Goal: Task Accomplishment & Management: Manage account settings

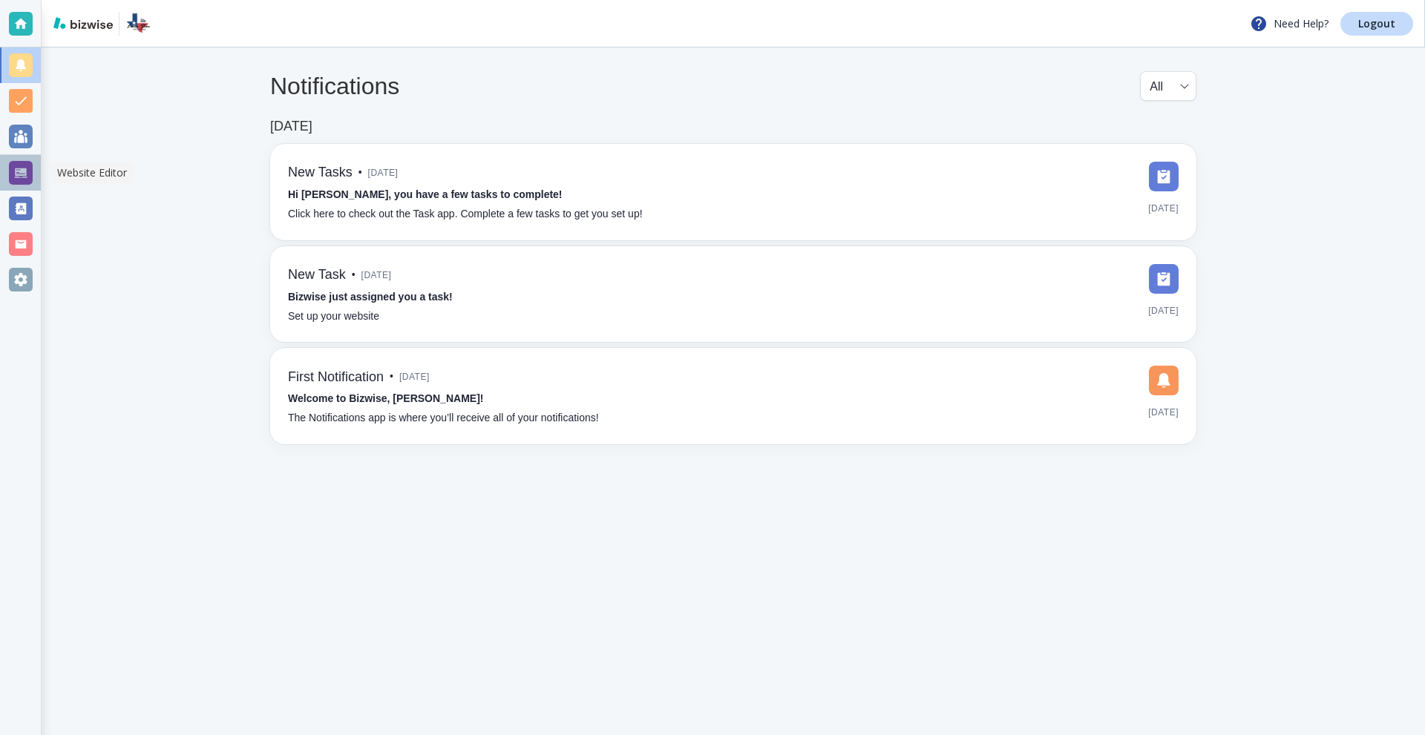
click at [17, 171] on div at bounding box center [21, 173] width 24 height 24
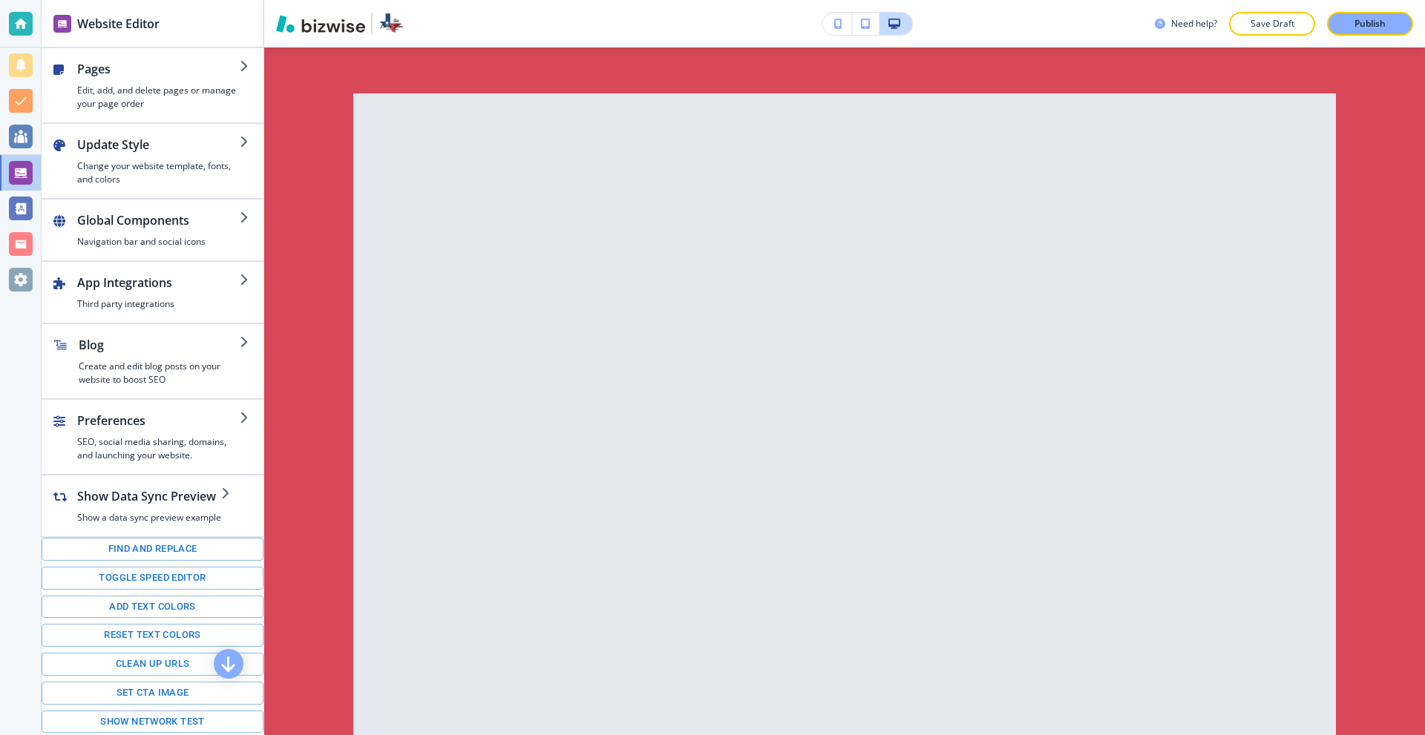
scroll to position [8533, 0]
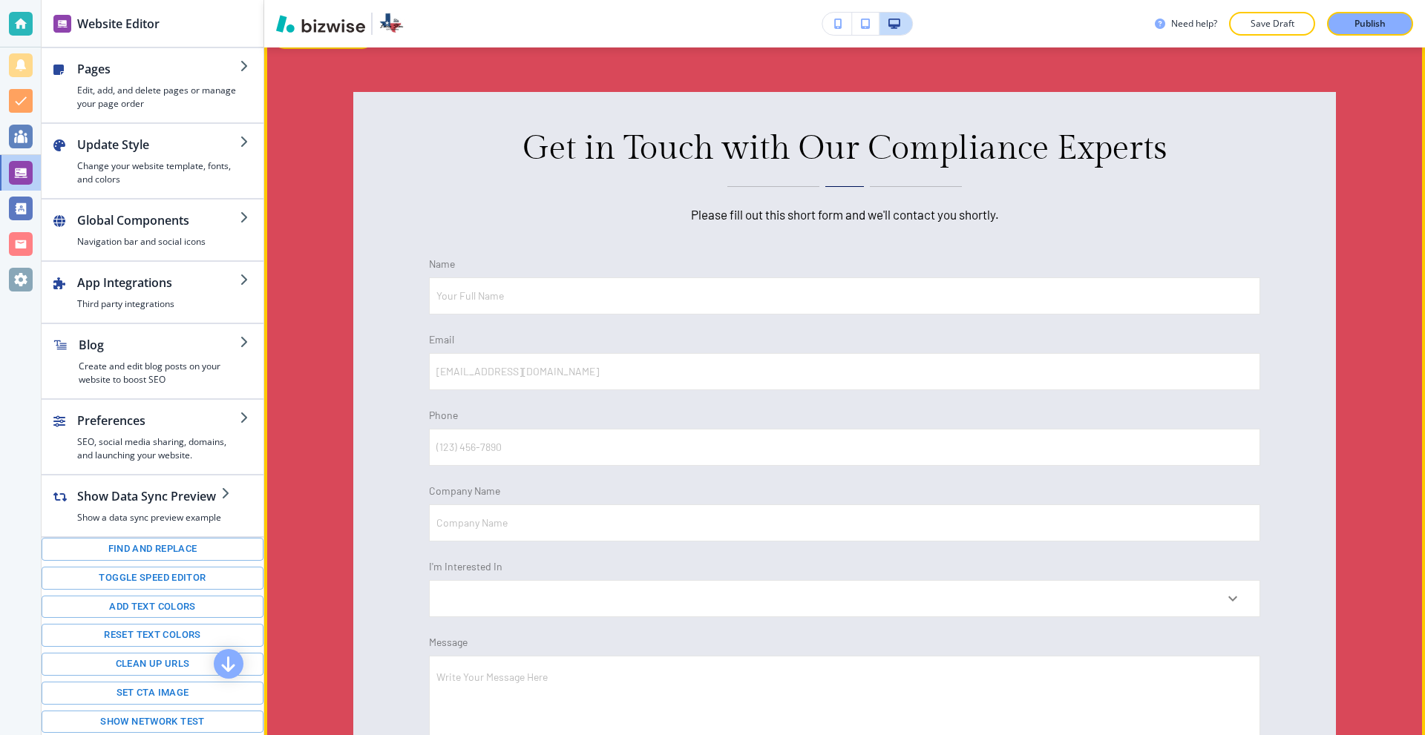
click at [295, 49] on button "Edit This Section" at bounding box center [323, 38] width 100 height 22
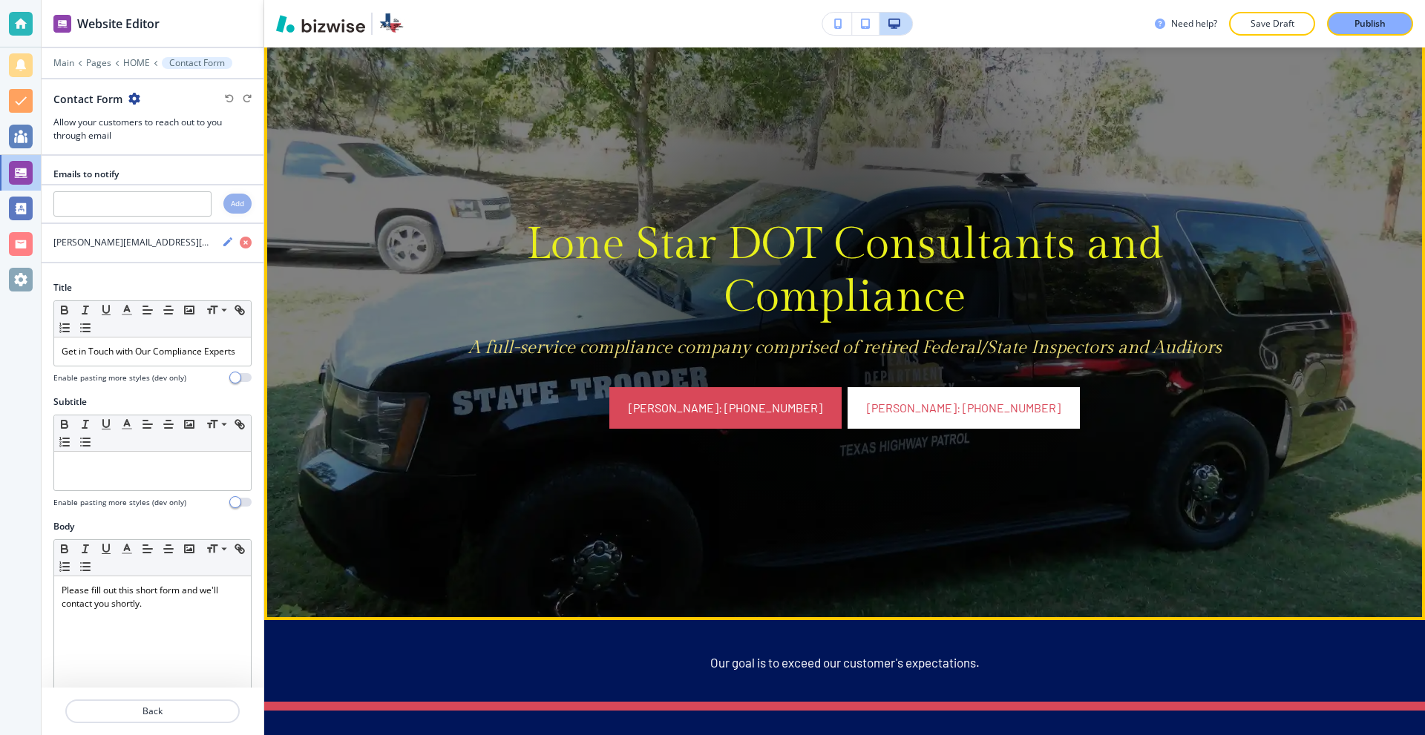
scroll to position [0, 0]
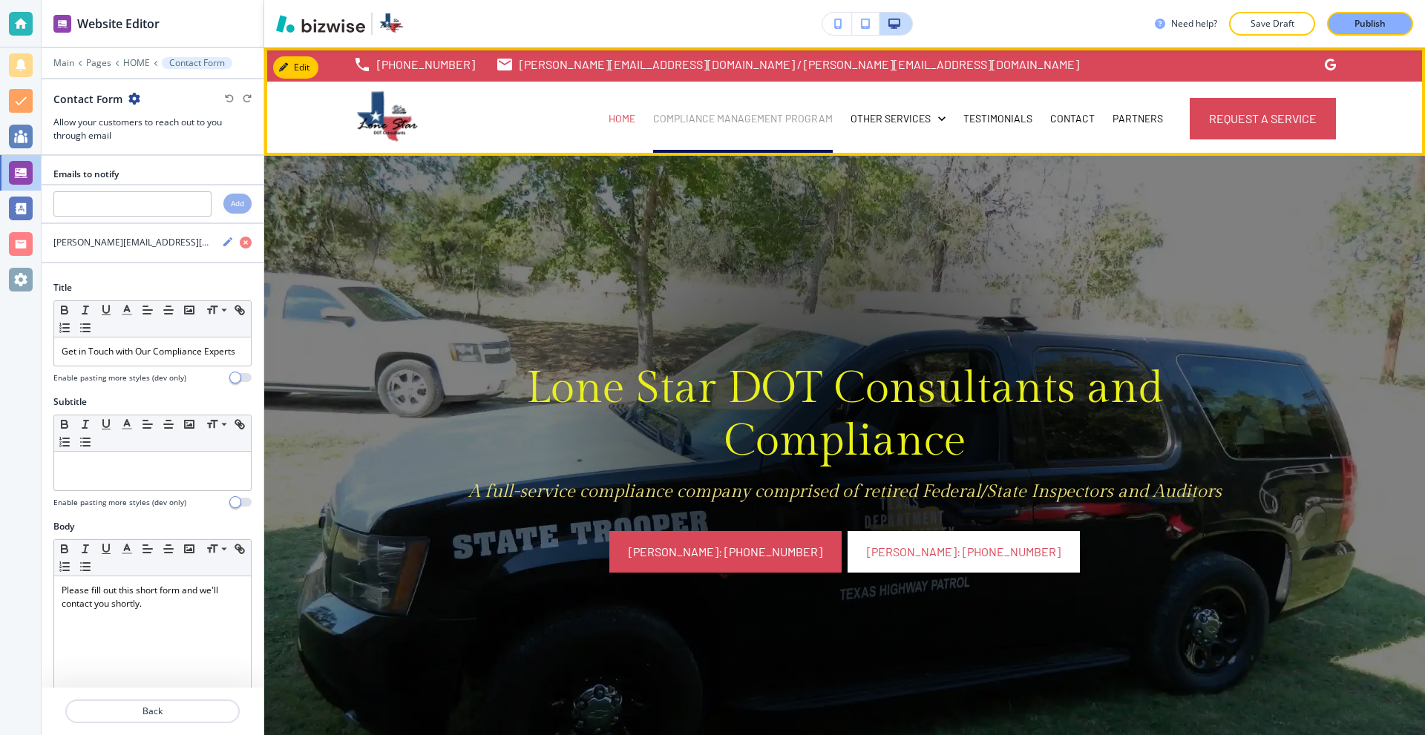
click at [768, 111] on p "Compliance Management Program" at bounding box center [743, 118] width 180 height 15
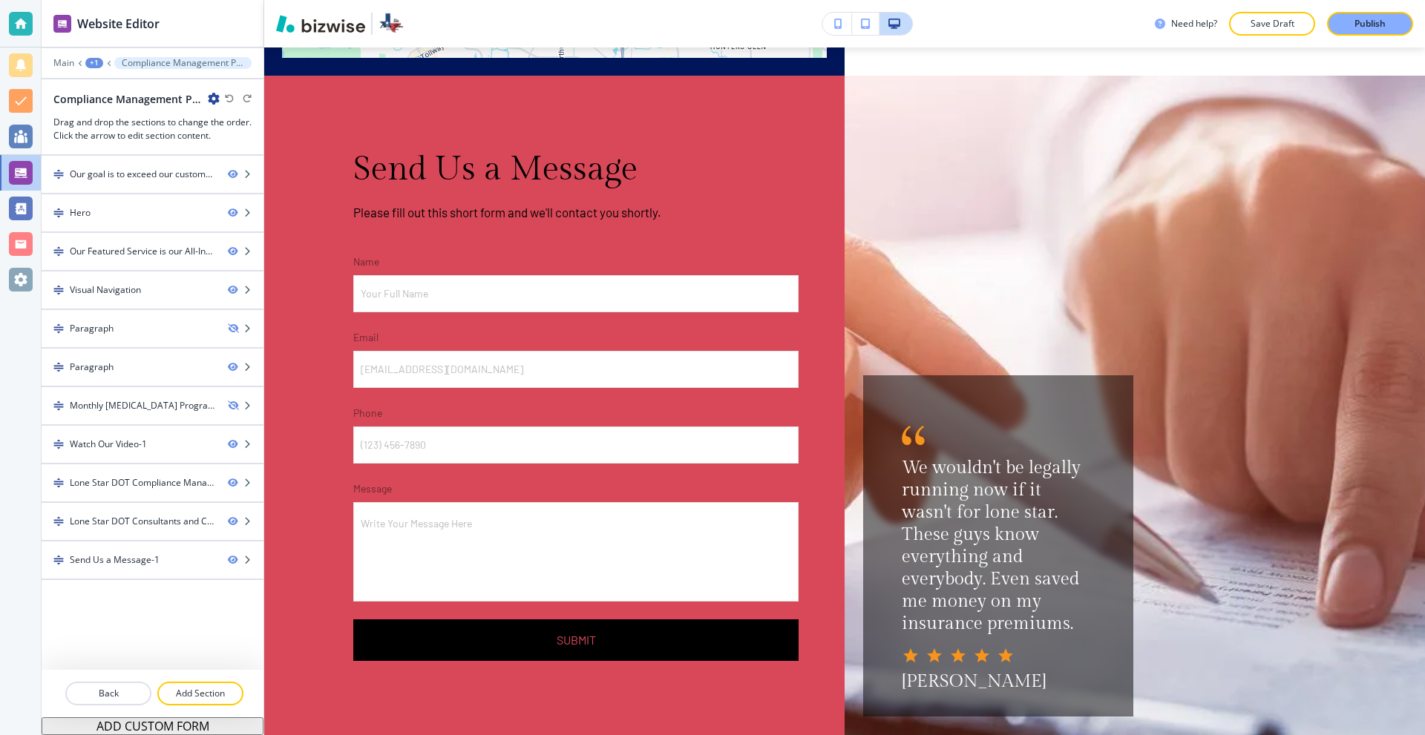
scroll to position [4013, 0]
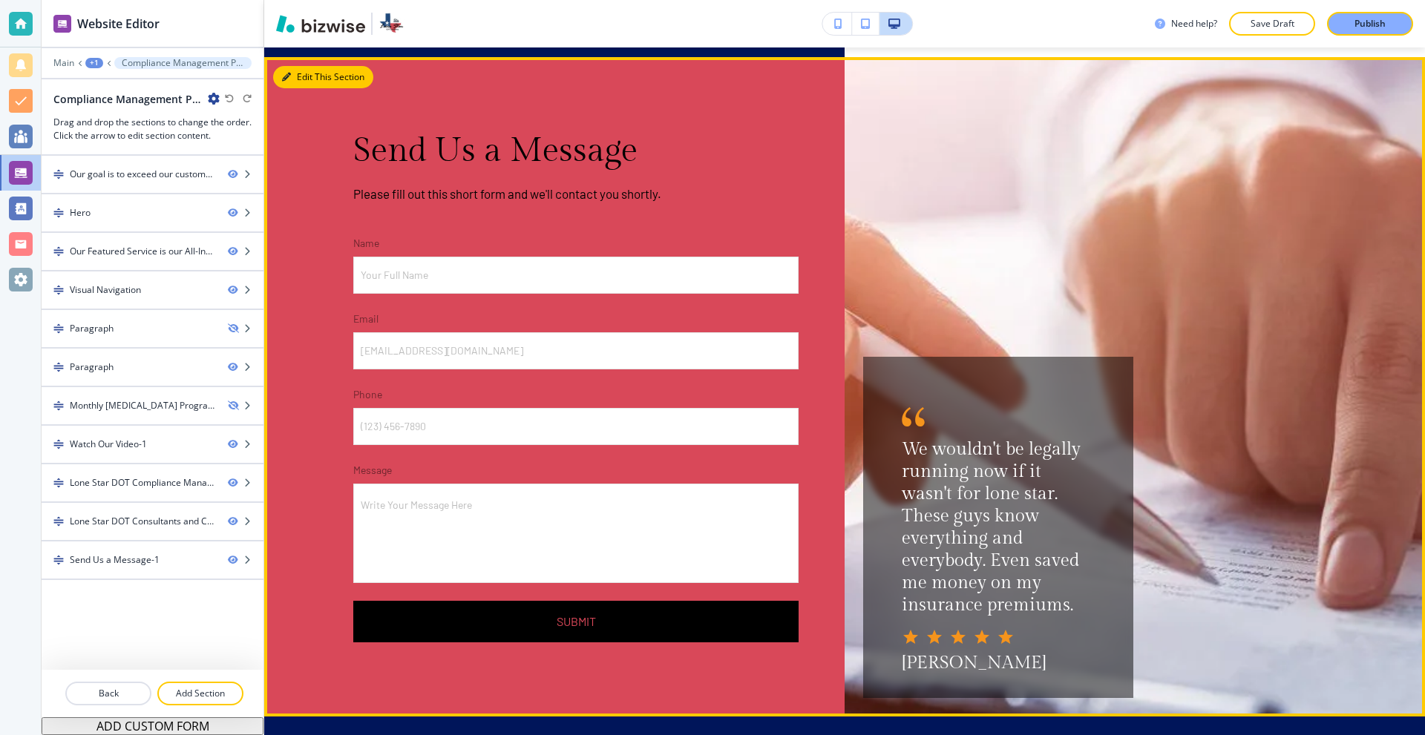
click at [292, 88] on button "Edit This Section" at bounding box center [323, 77] width 100 height 22
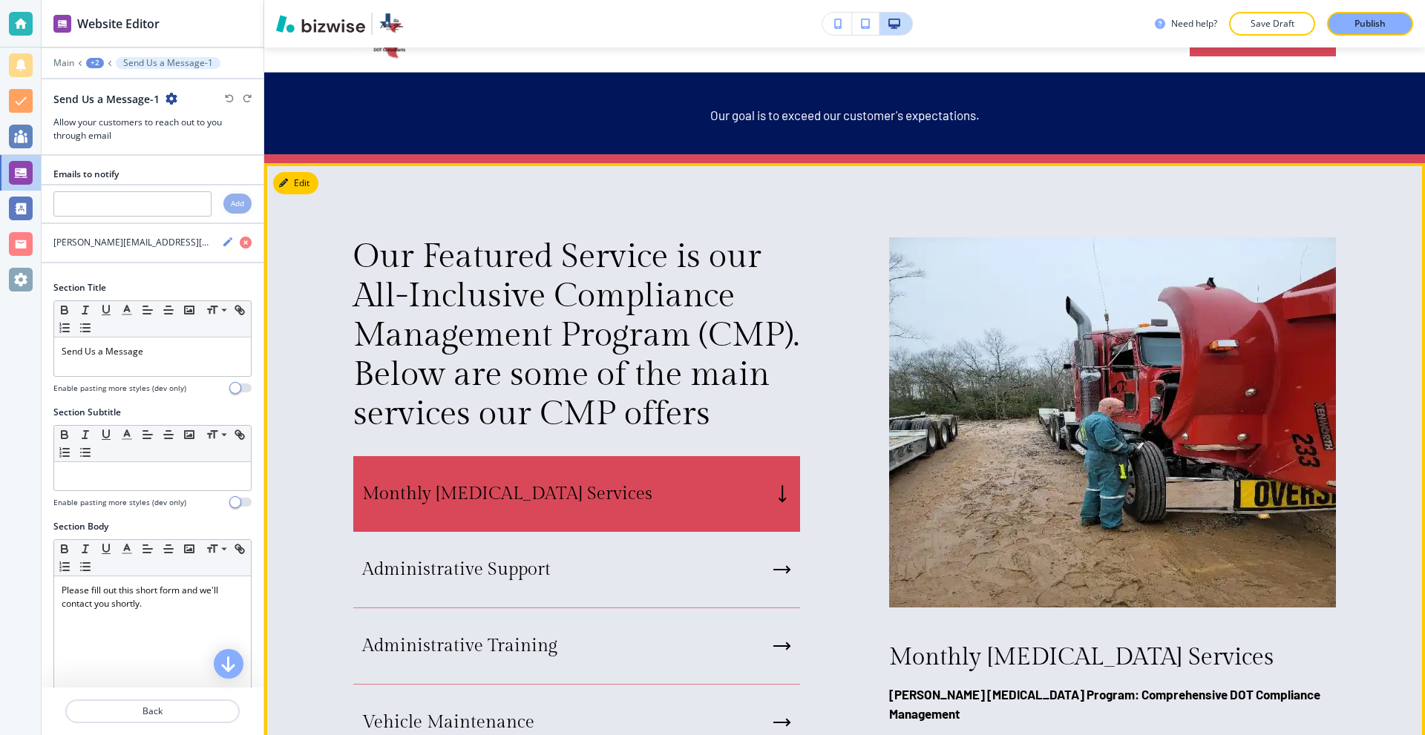
scroll to position [56, 0]
